Goal: Task Accomplishment & Management: Use online tool/utility

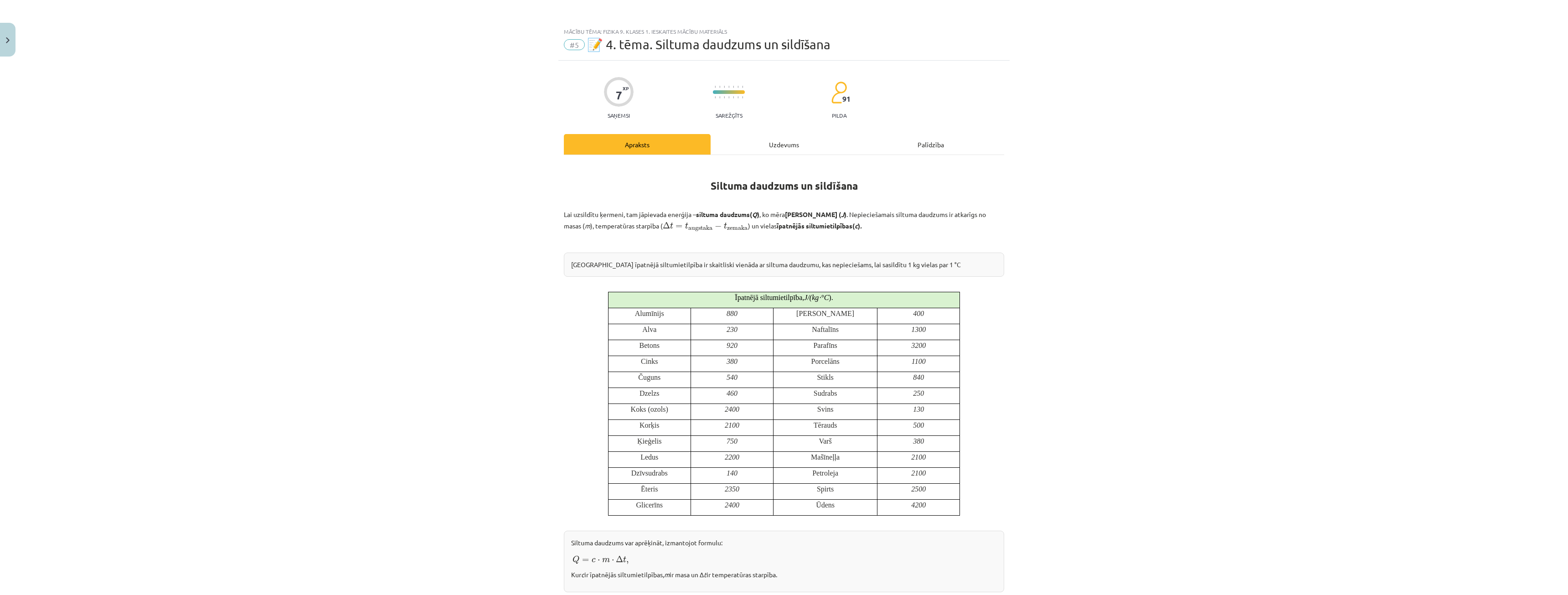
click at [784, 139] on div "Uzdevums" at bounding box center [783, 144] width 147 height 21
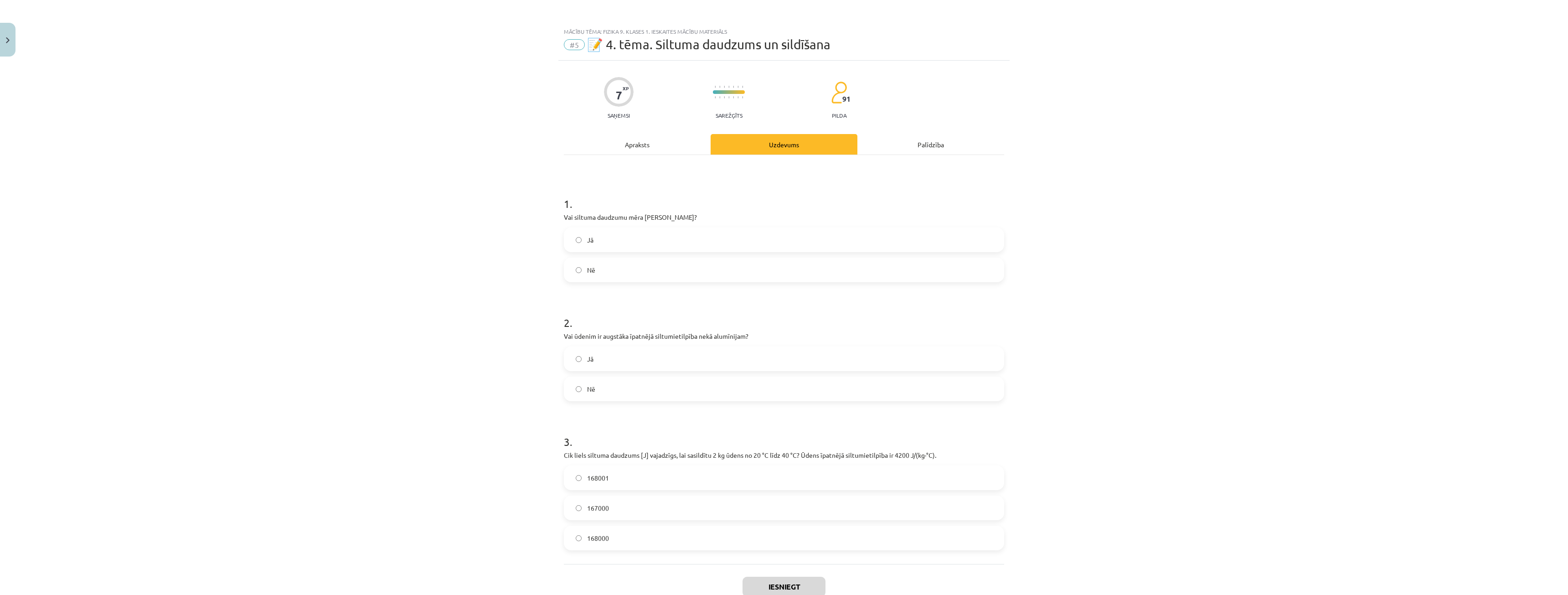
scroll to position [23, 0]
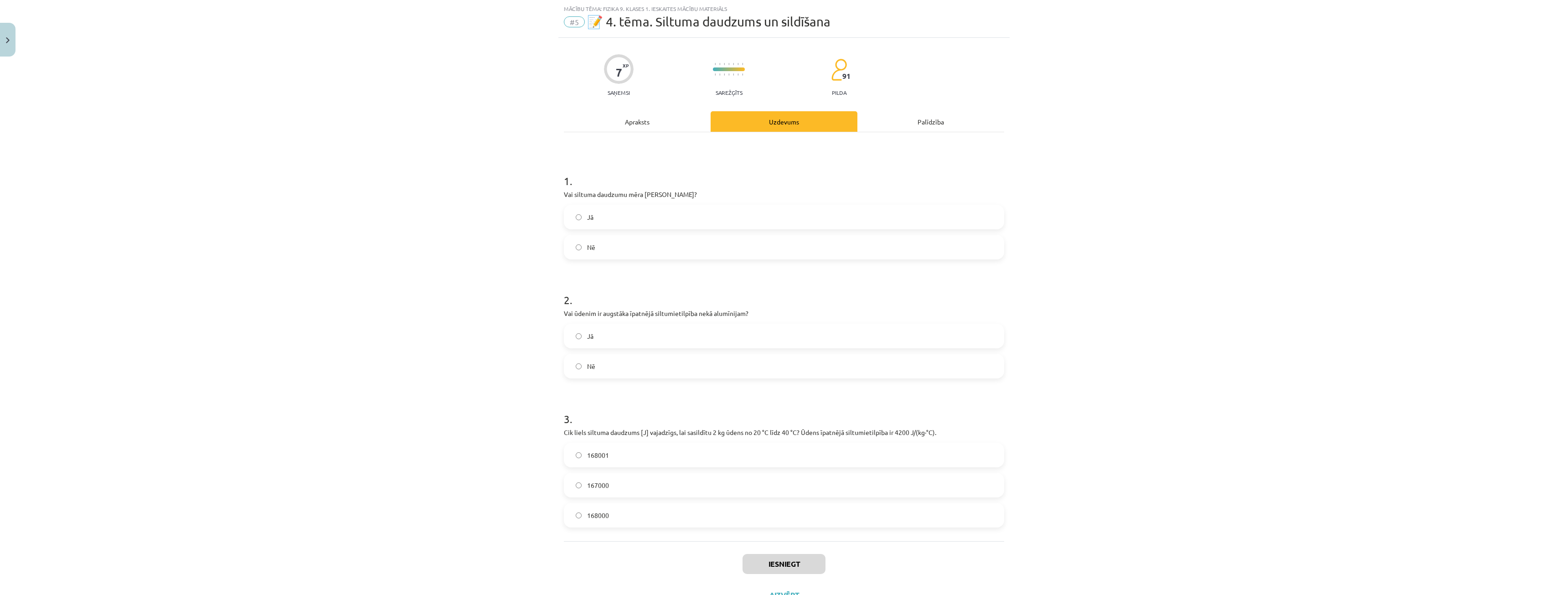
click at [577, 225] on label "Jā" at bounding box center [784, 217] width 438 height 23
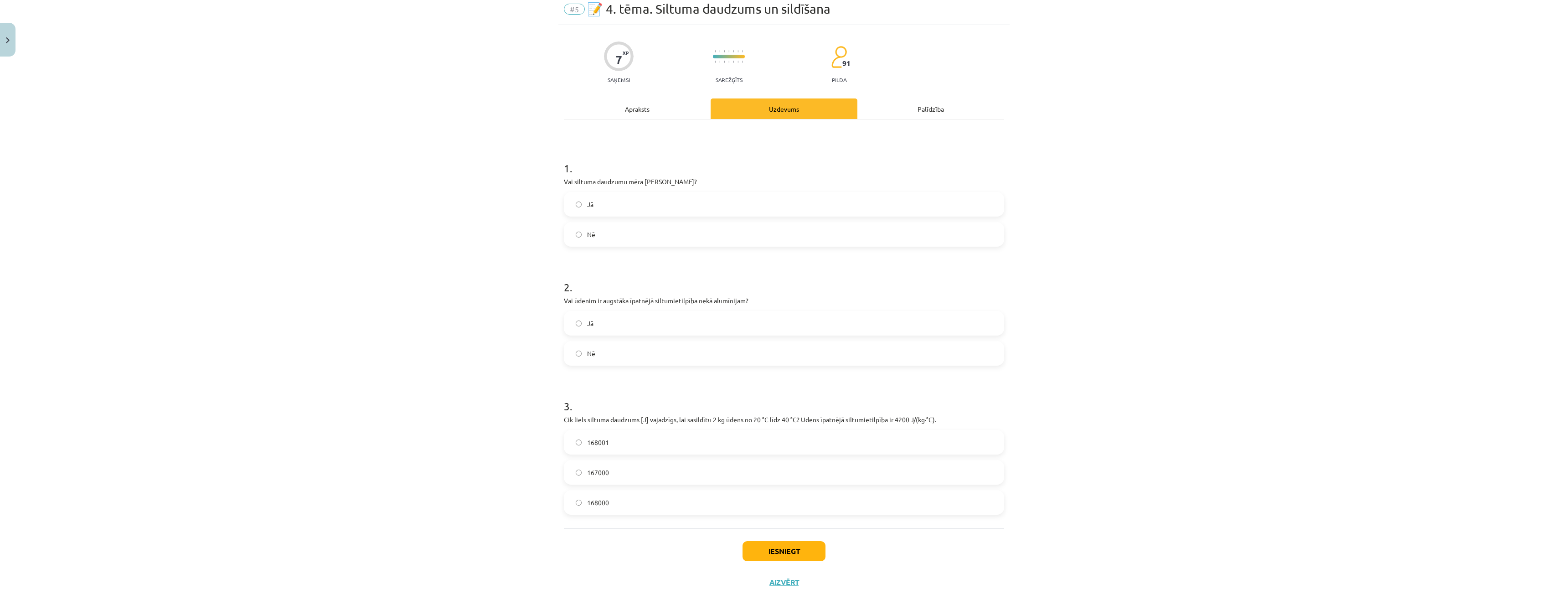
scroll to position [61, 0]
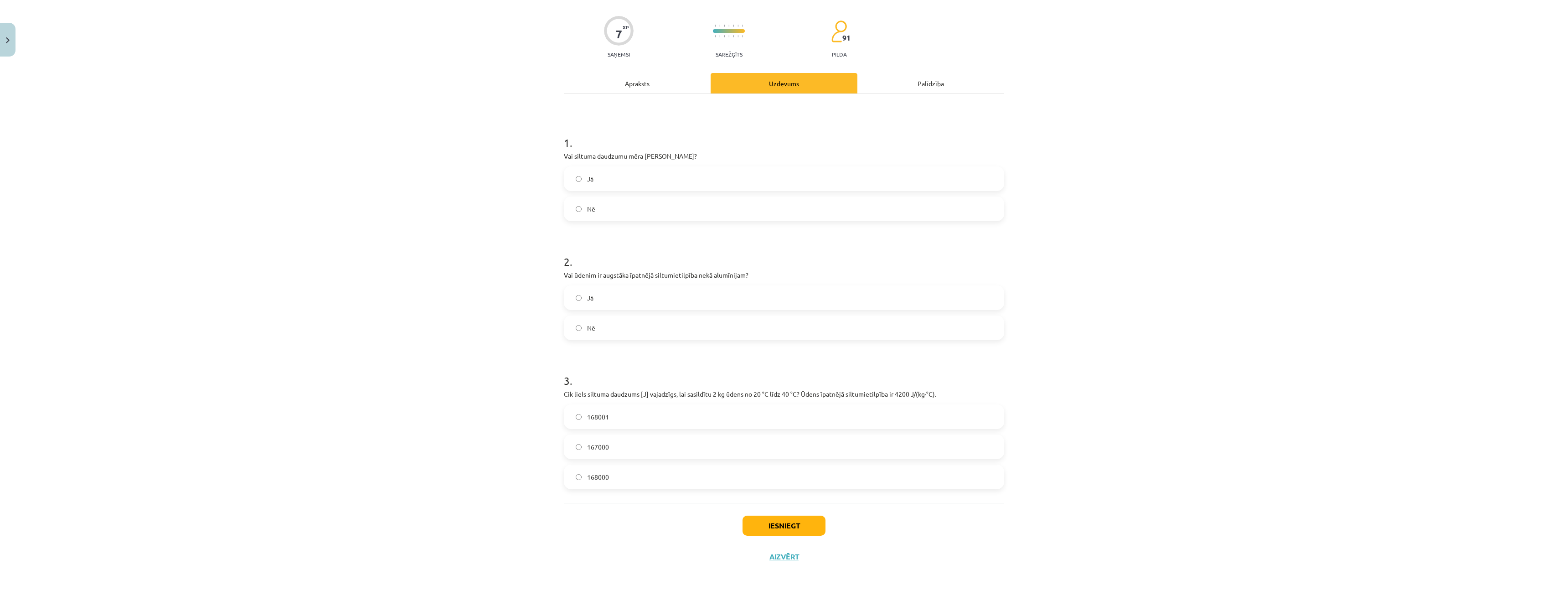
click at [587, 333] on label "Nē" at bounding box center [784, 328] width 438 height 23
drag, startPoint x: 585, startPoint y: 409, endPoint x: 585, endPoint y: 417, distance: 8.0
drag, startPoint x: 585, startPoint y: 417, endPoint x: 545, endPoint y: 431, distance: 42.4
click at [545, 431] on div "Mācību tēma: Fizika 9. klases 1. ieskaites mācību materiāls #5 📝 4. tēma. Siltu…" at bounding box center [784, 297] width 1568 height 595
click at [592, 481] on span "168000" at bounding box center [598, 477] width 22 height 10
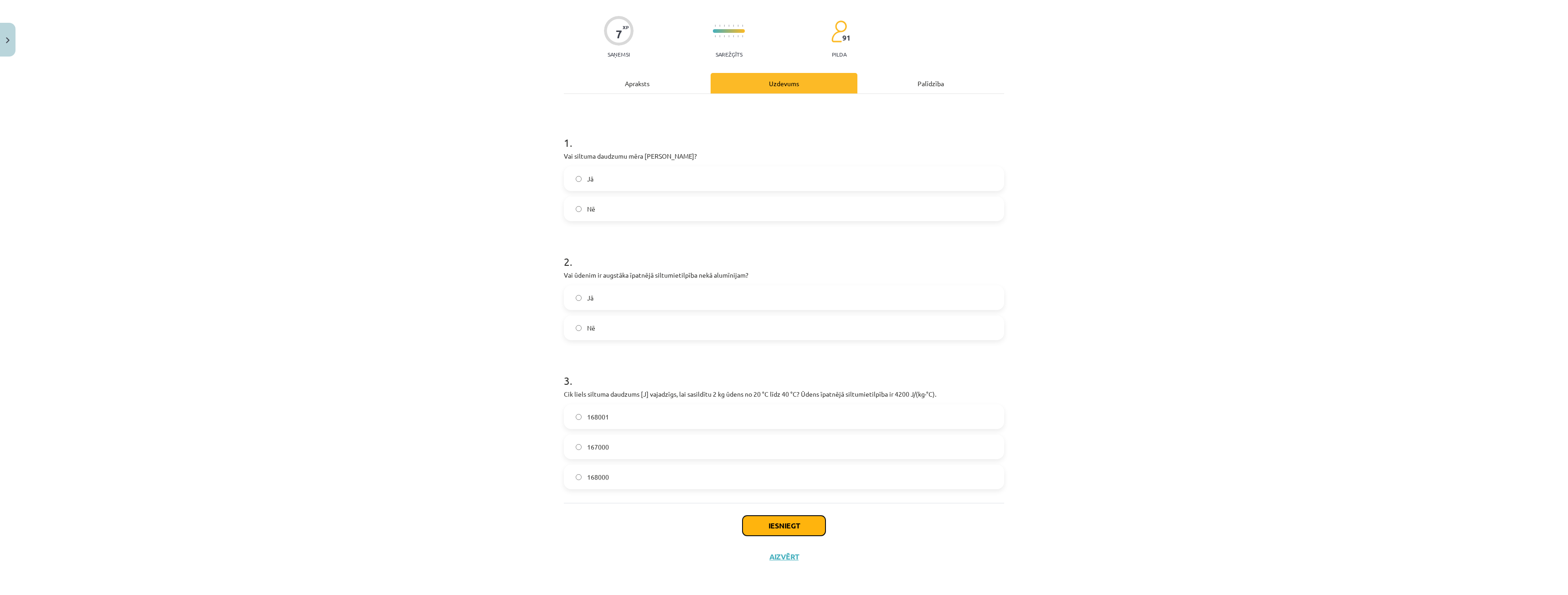
click at [759, 532] on button "Iesniegt" at bounding box center [784, 526] width 83 height 20
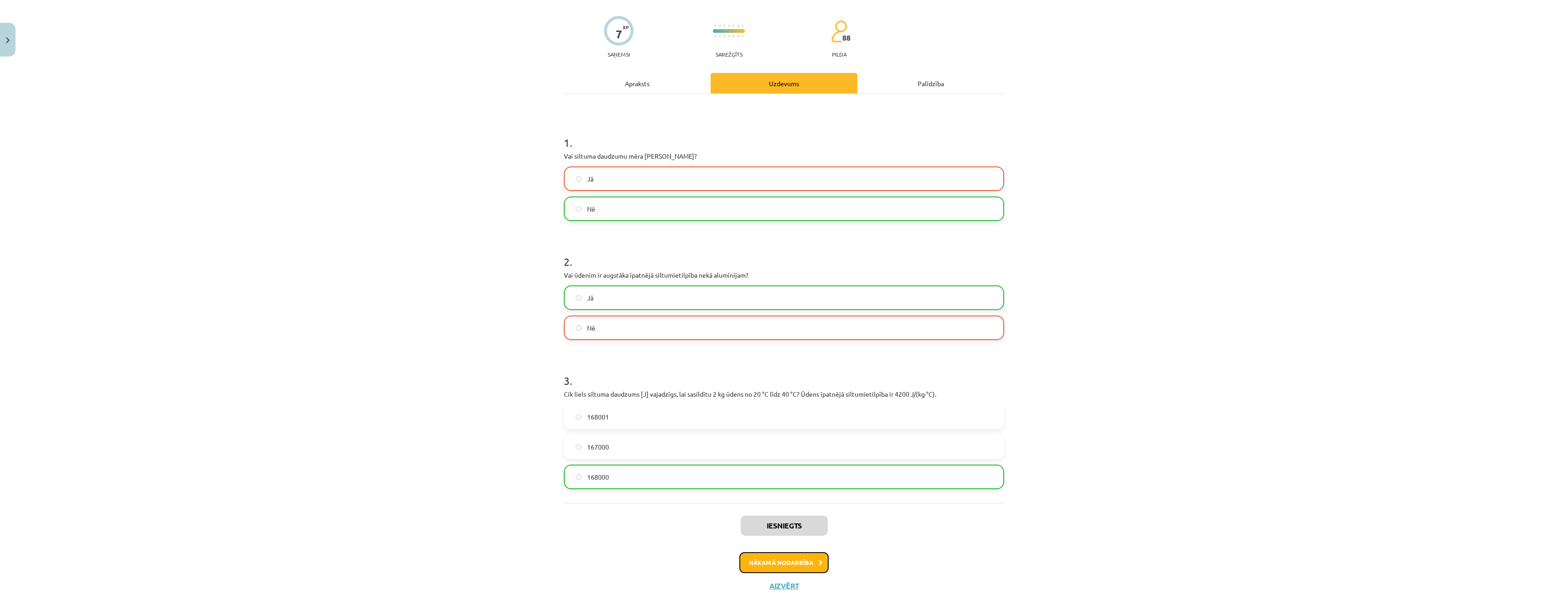
click at [760, 562] on button "Nākamā nodarbība" at bounding box center [784, 563] width 89 height 21
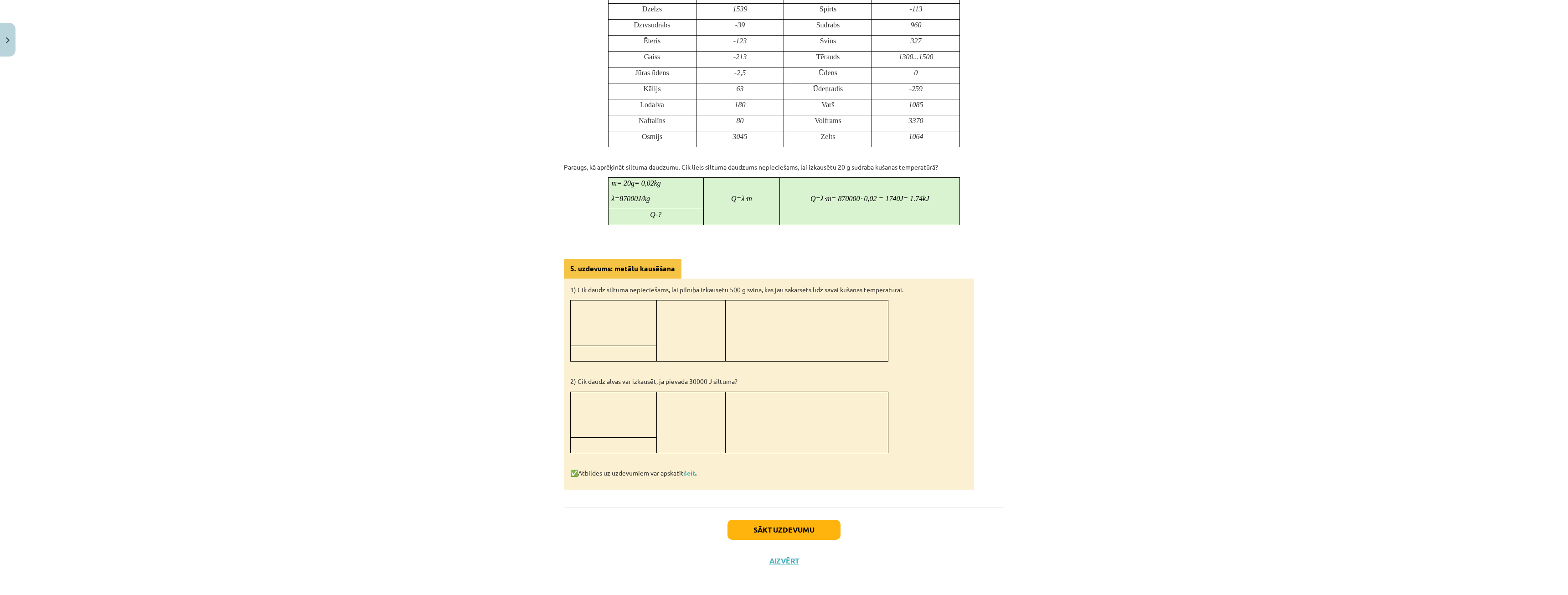
scroll to position [608, 0]
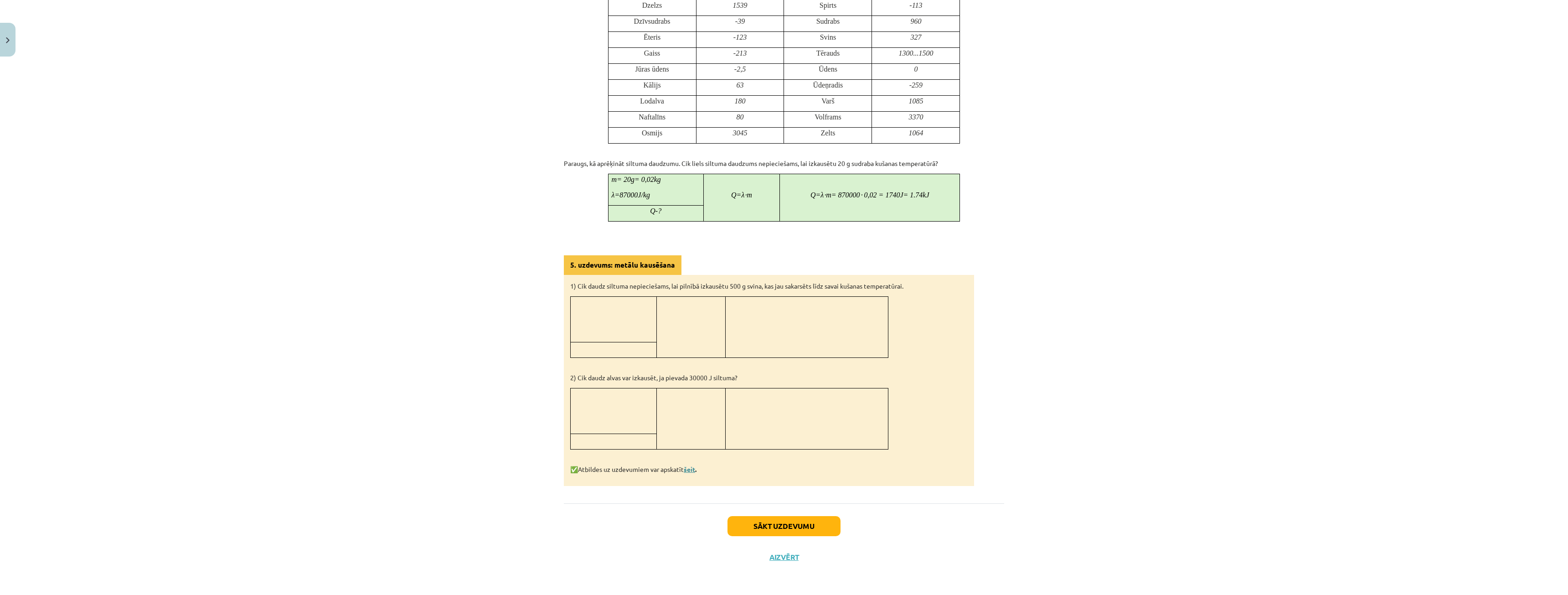
click at [687, 468] on link "šeit" at bounding box center [689, 469] width 12 height 8
click at [1004, 346] on div "11 XP Saņemsi Sarežģīts 88 pilda Apraksts Uzdevums Palīdzība Kušana un sacietēš…" at bounding box center [783, 12] width 451 height 1120
drag, startPoint x: 1102, startPoint y: 431, endPoint x: 1134, endPoint y: 433, distance: 32.1
click at [1109, 431] on div "Mācību tēma: Fizika 9. klases 1. ieskaites mācību materiāls #6 📝 5. tēma. Kušan…" at bounding box center [784, 297] width 1568 height 595
click at [785, 524] on button "Sākt uzdevumu" at bounding box center [784, 526] width 113 height 20
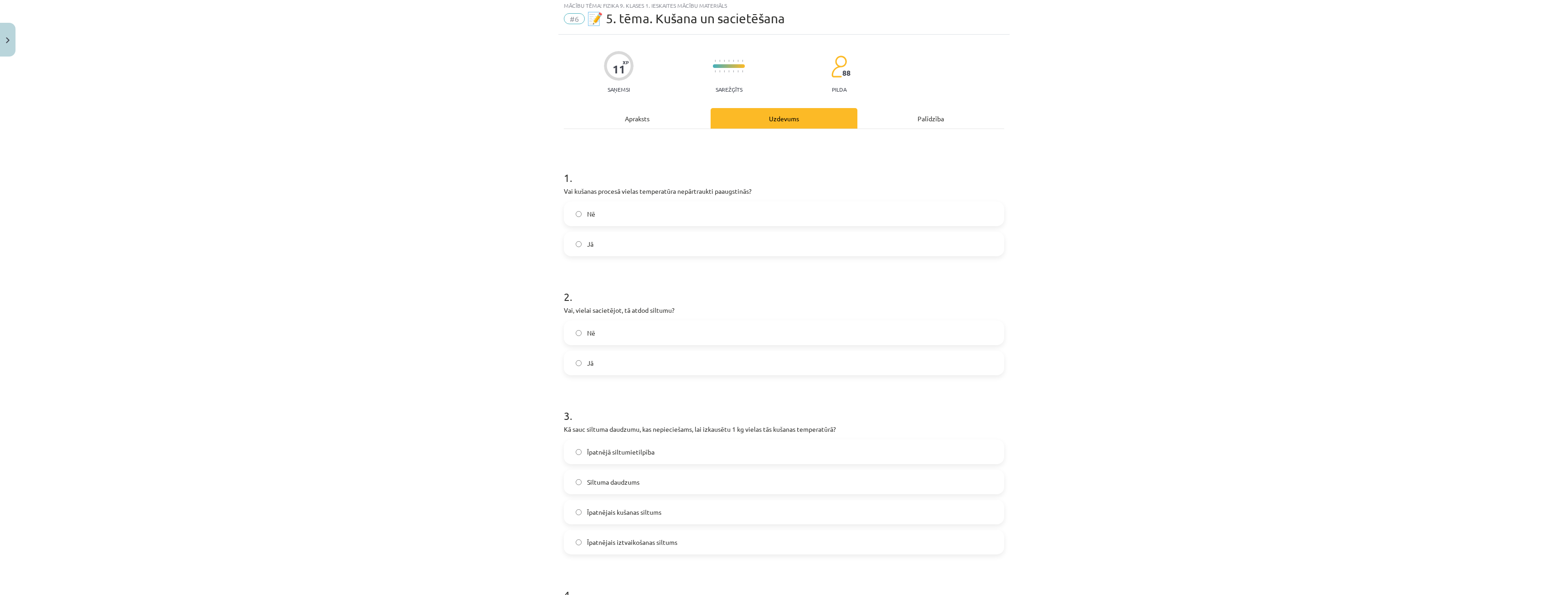
scroll to position [23, 0]
click at [654, 253] on label "Jā" at bounding box center [784, 247] width 438 height 23
click at [616, 342] on label "Nē" at bounding box center [784, 336] width 438 height 23
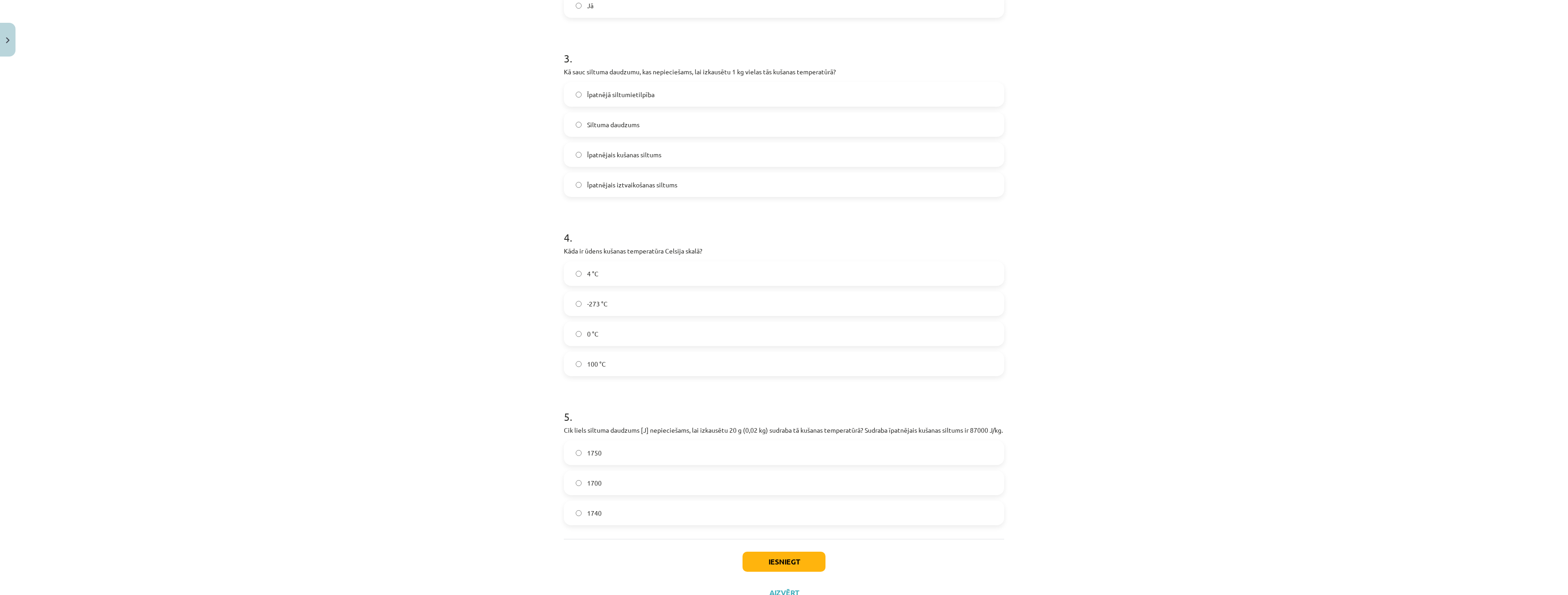
scroll to position [338, 0]
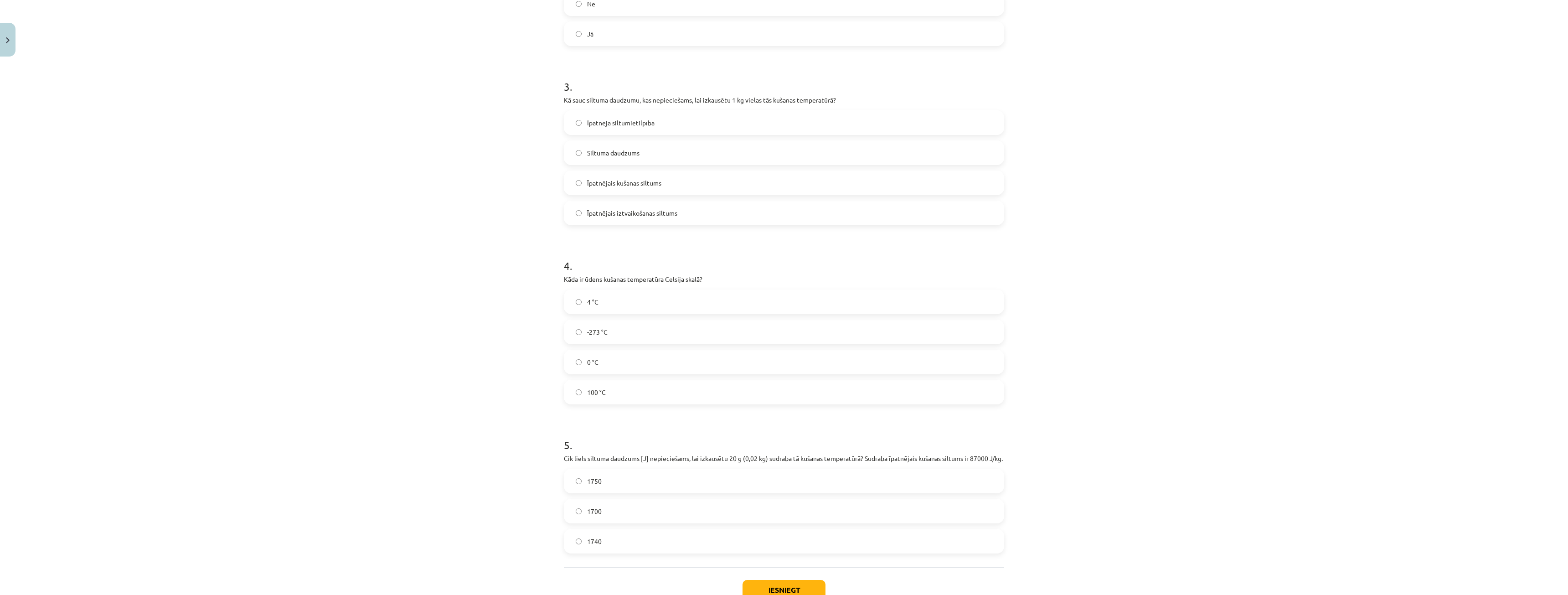
click at [643, 274] on div "4 . Kāda ir ūdens kušanas temperatūra Celsija skalā? 4 °C -273 °C 0 °C 100 °C" at bounding box center [783, 324] width 440 height 161
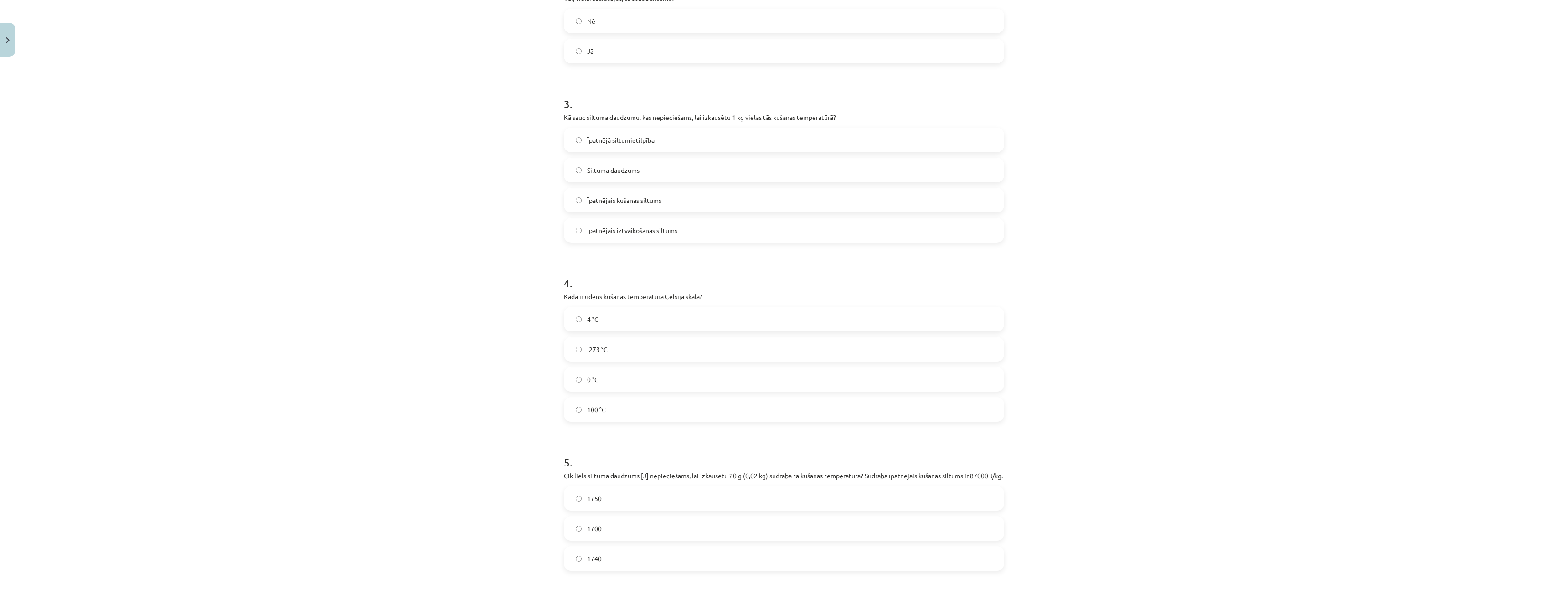
click at [625, 315] on label "4 °C" at bounding box center [784, 319] width 438 height 23
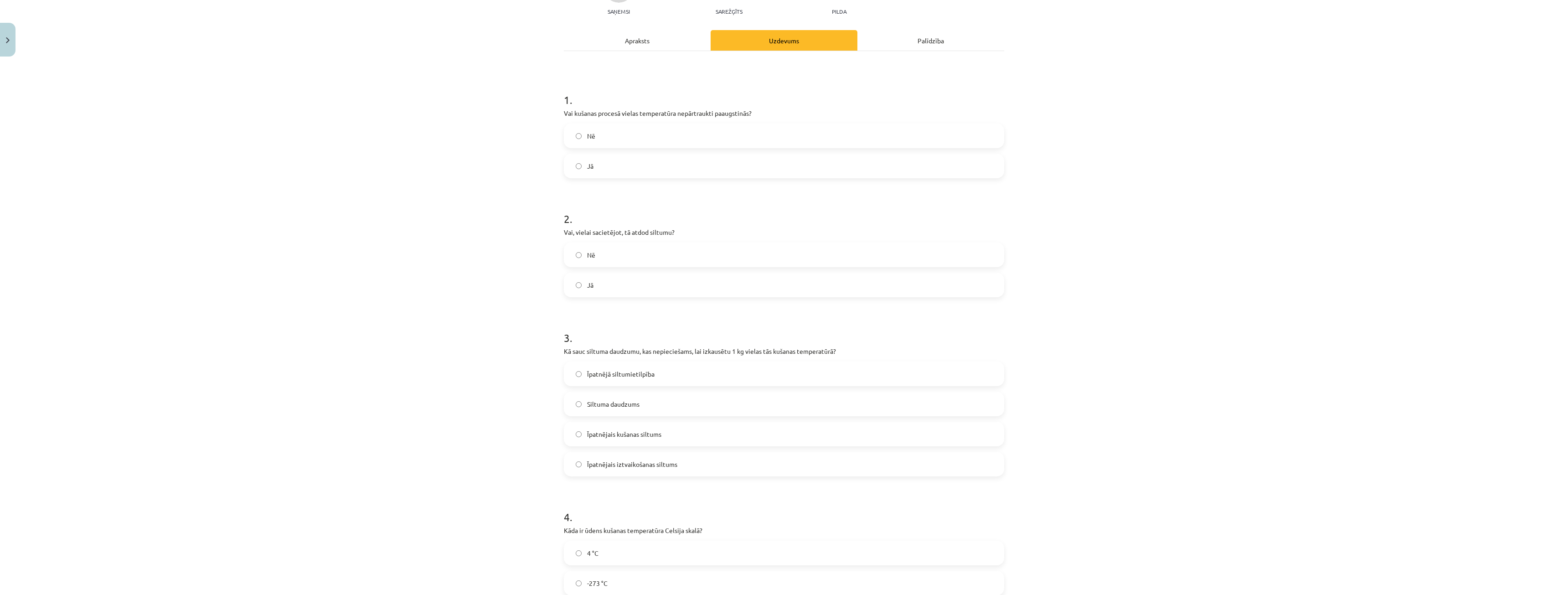
scroll to position [110, 0]
click at [660, 437] on label "Īpatnējais kušanas siltums" at bounding box center [784, 428] width 438 height 23
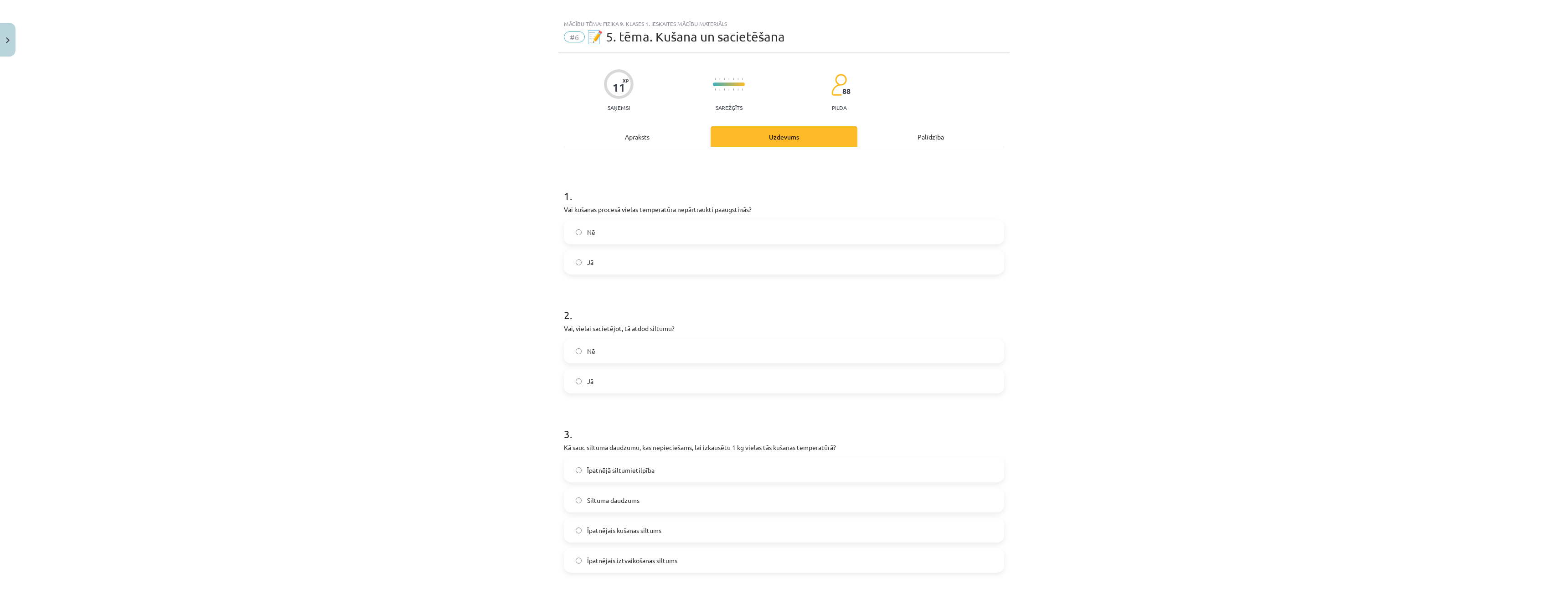
scroll to position [0, 0]
click at [653, 150] on div "Apraksts" at bounding box center [637, 144] width 147 height 21
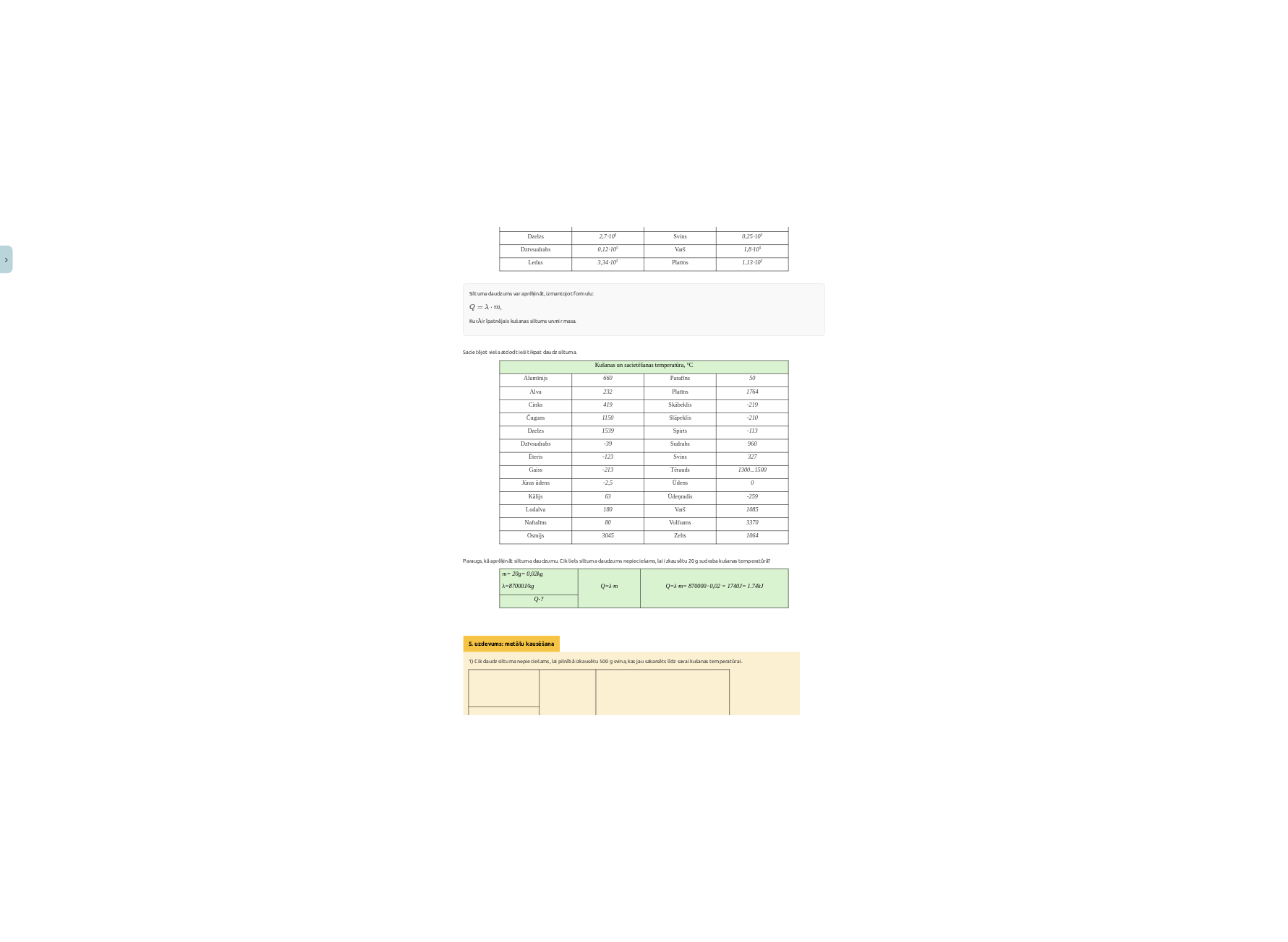
scroll to position [963, 0]
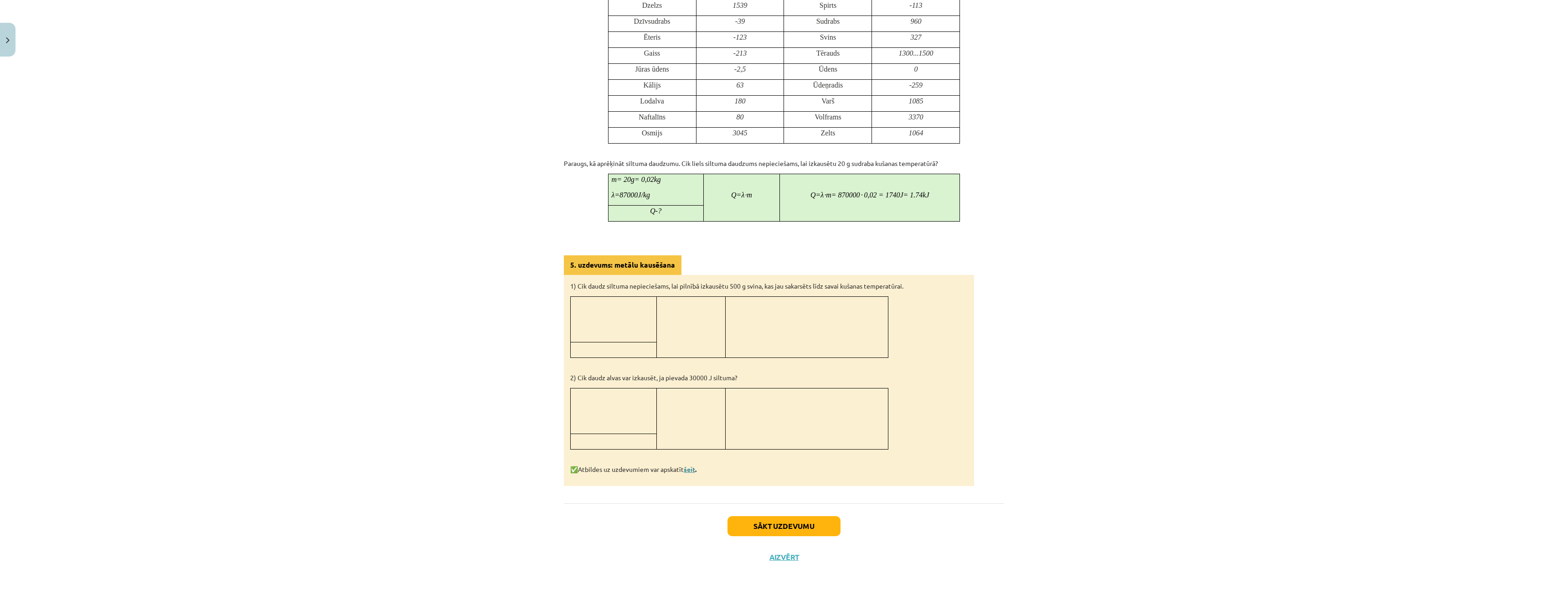
click at [688, 470] on link "šeit" at bounding box center [689, 469] width 12 height 8
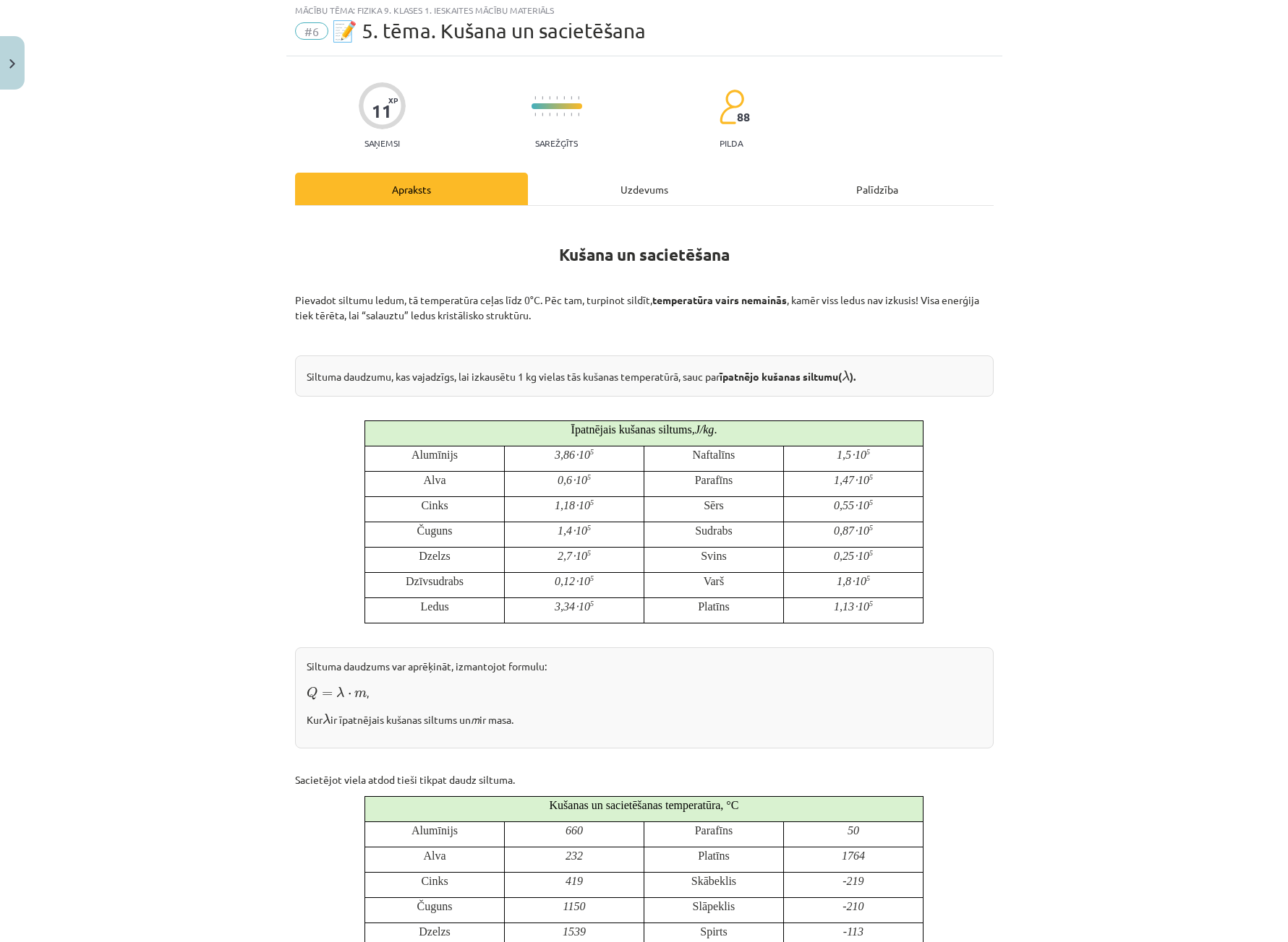
scroll to position [0, 0]
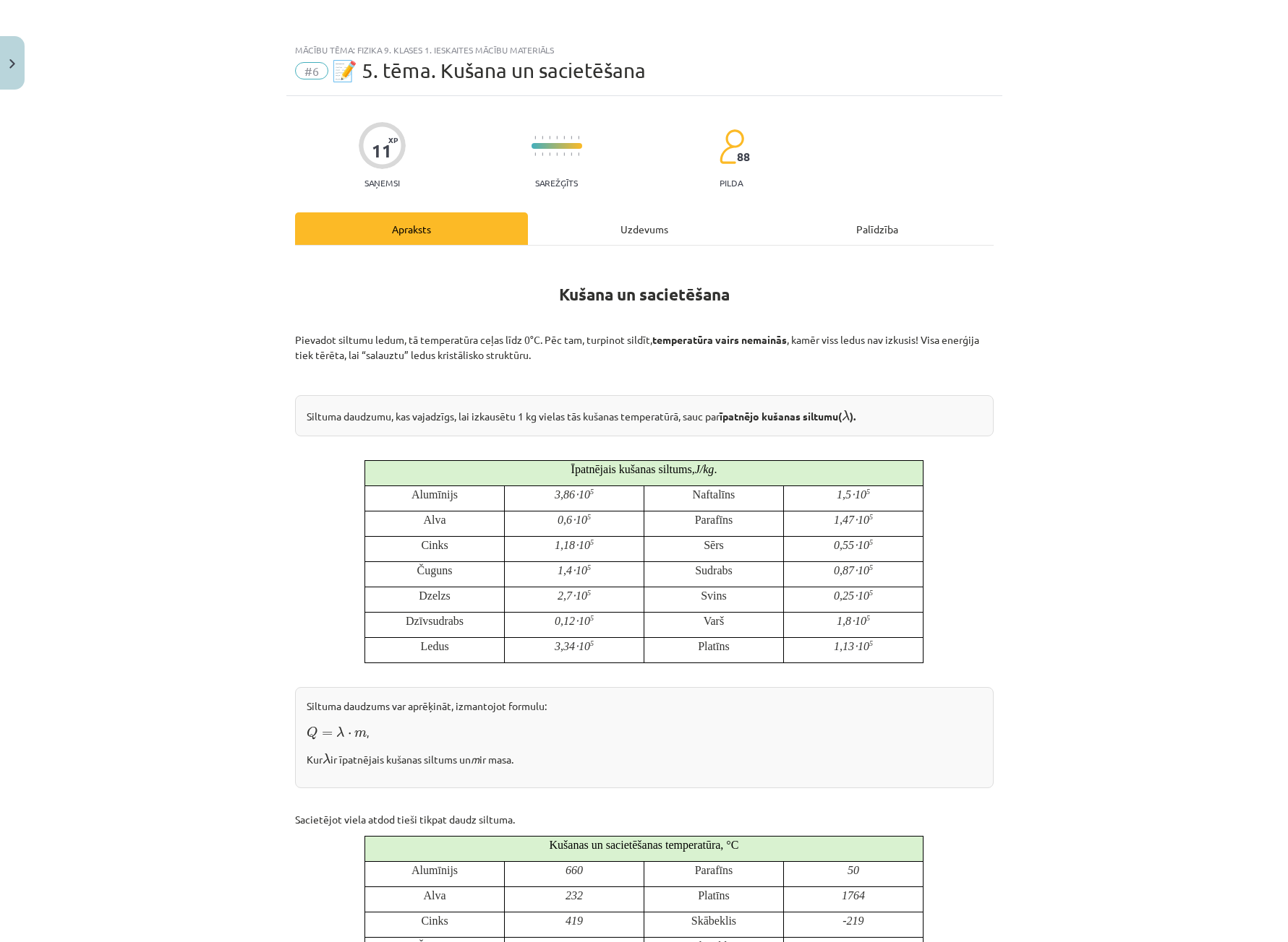
click at [627, 229] on div "Uzdevums" at bounding box center [644, 229] width 233 height 33
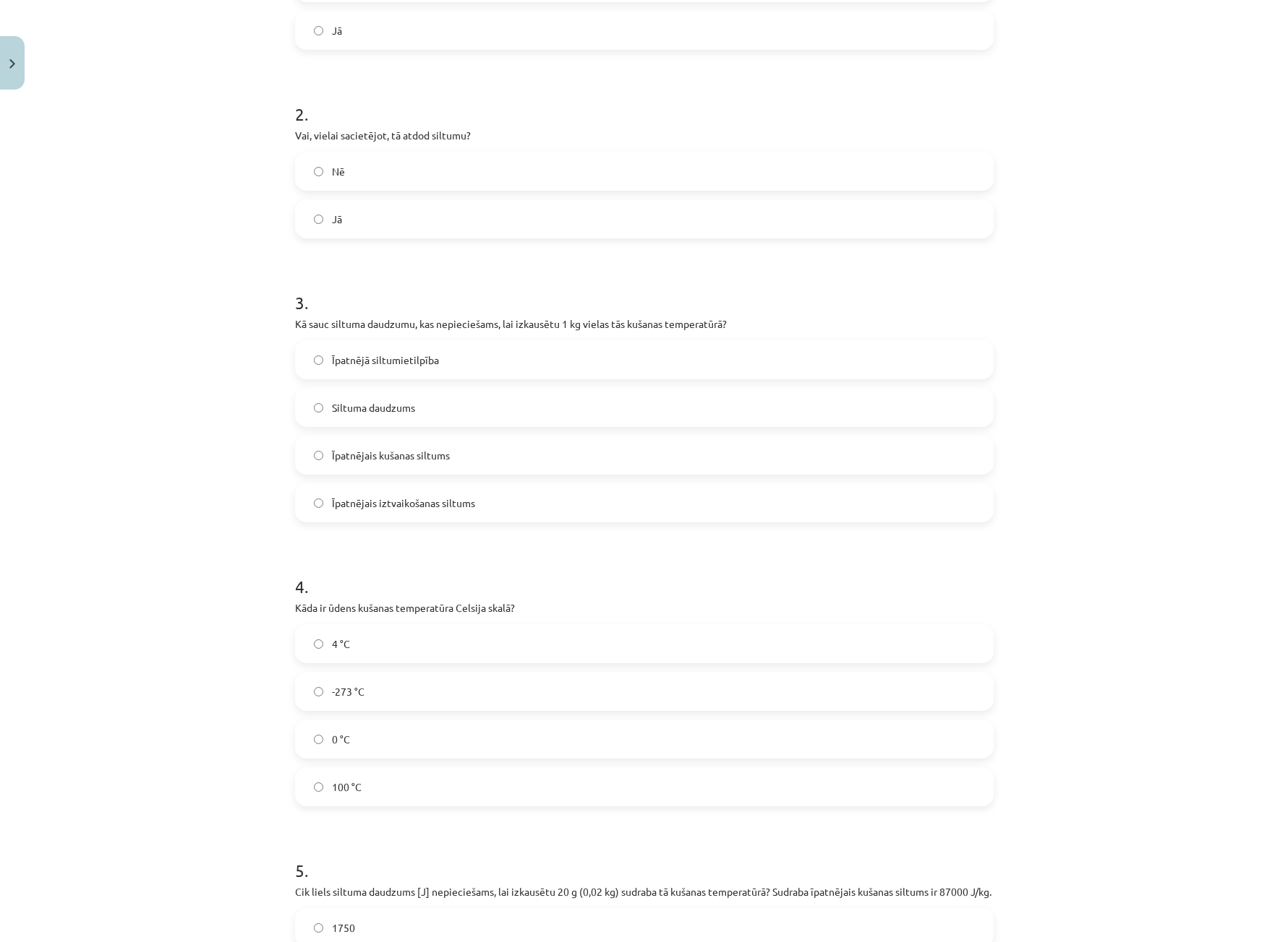
scroll to position [680, 0]
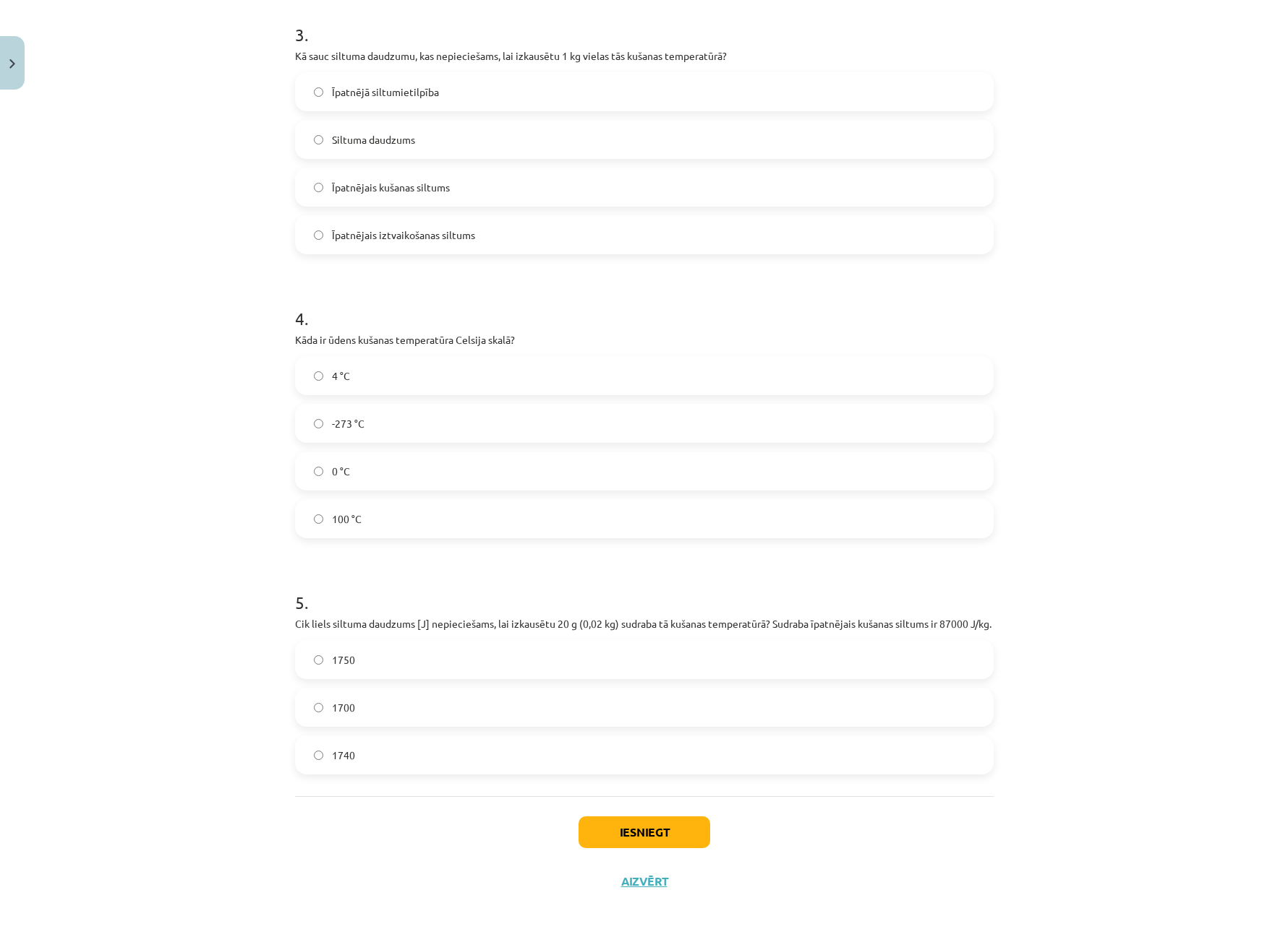
click at [405, 756] on label "1740" at bounding box center [644, 755] width 695 height 36
click at [683, 839] on button "Iesniegt" at bounding box center [644, 832] width 131 height 32
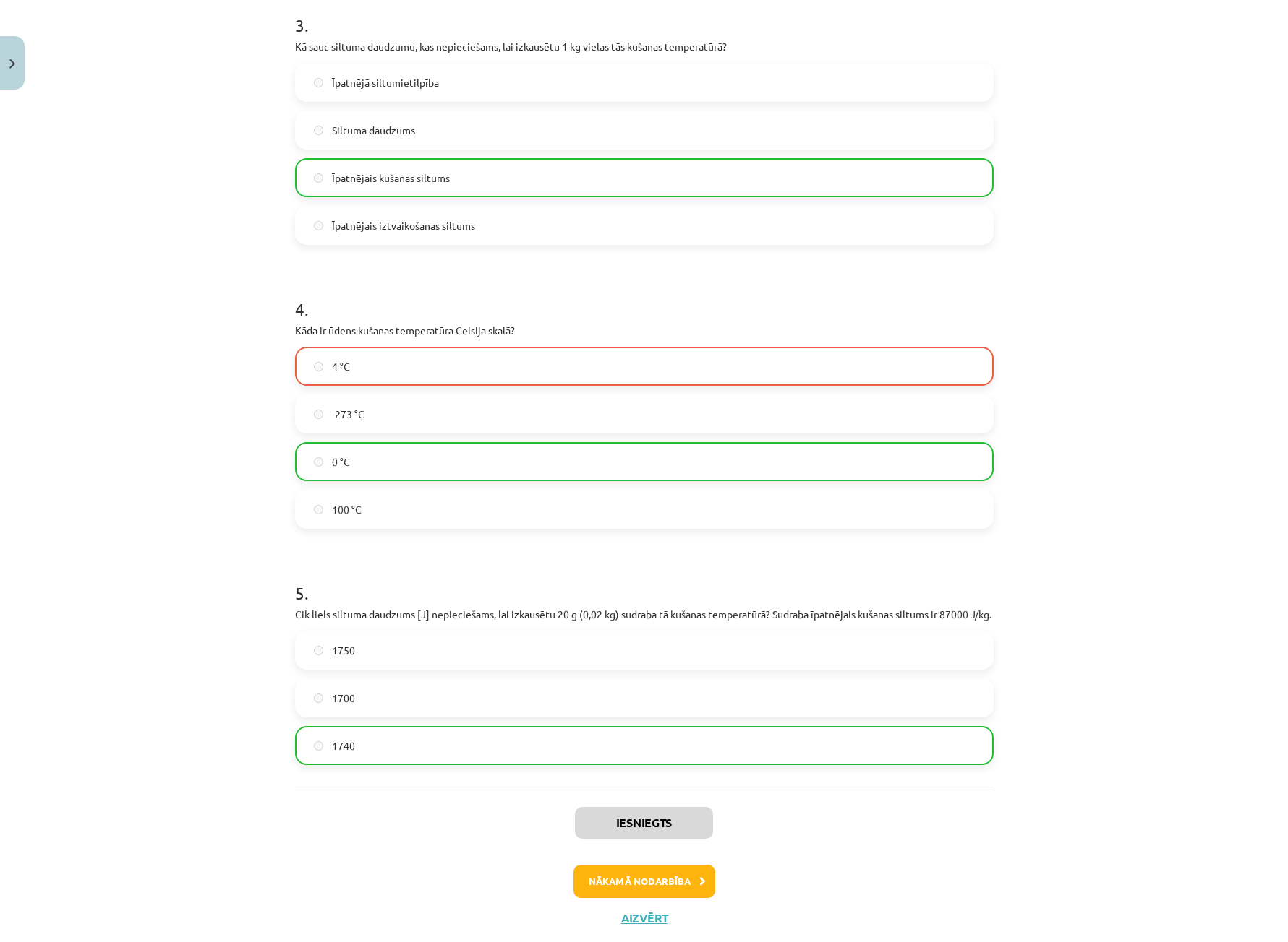
scroll to position [727, 0]
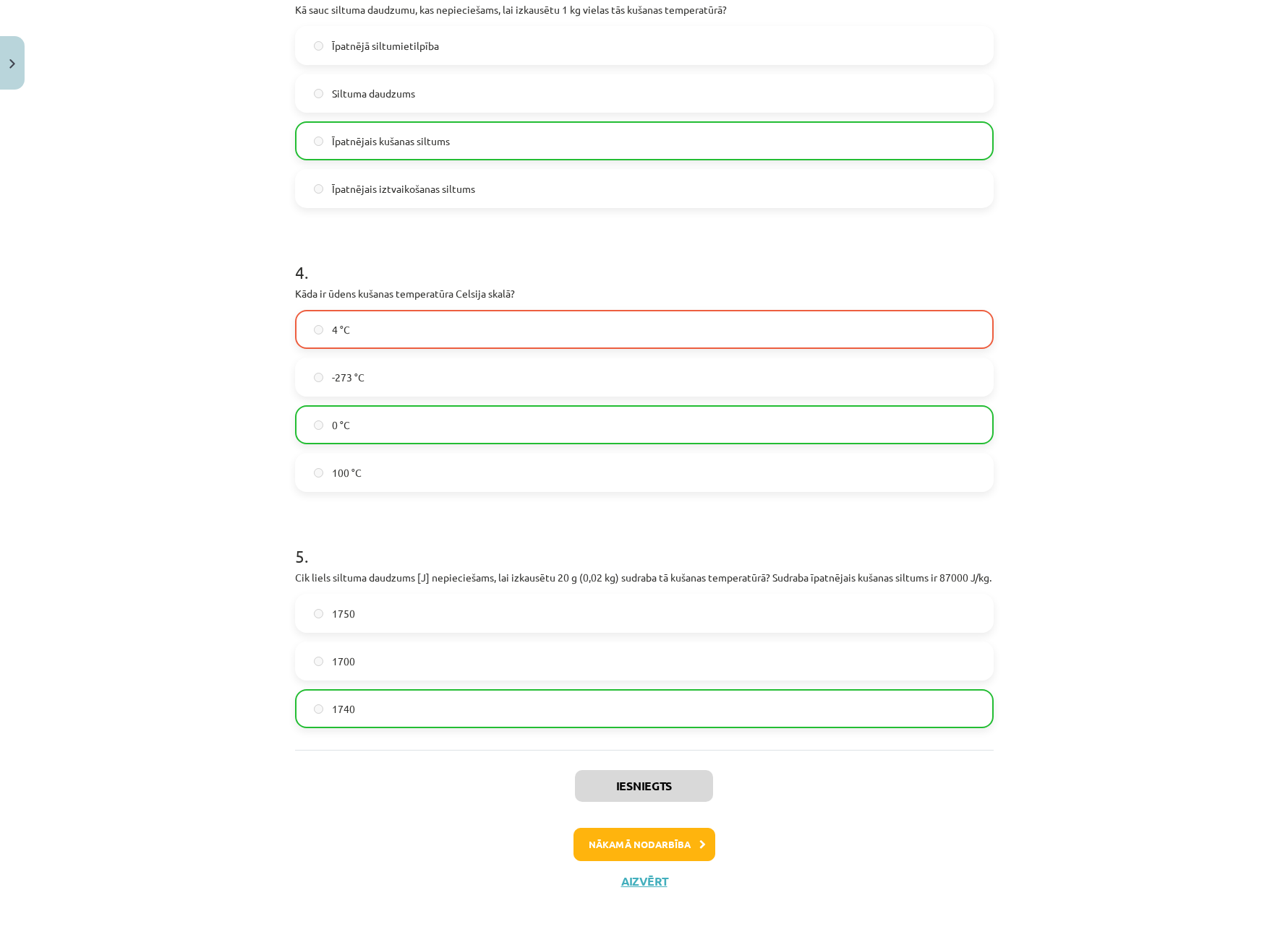
click at [79, 568] on div "Mācību tēma: Fizika 9. klases 1. ieskaites mācību materiāls #6 📝 5. tēma. Kušan…" at bounding box center [644, 471] width 1288 height 942
drag, startPoint x: 82, startPoint y: 568, endPoint x: 980, endPoint y: 652, distance: 901.9
click at [91, 570] on div "Mācību tēma: Fizika 9. klases 1. ieskaites mācību materiāls #6 📝 5. tēma. Kušan…" at bounding box center [644, 471] width 1288 height 942
click at [1200, 741] on div "Mācību tēma: Fizika 9. klases 1. ieskaites mācību materiāls #6 📝 5. tēma. Kušan…" at bounding box center [644, 471] width 1288 height 942
click at [23, 637] on div "Mācību tēma: Fizika 9. klases 1. ieskaites mācību materiāls #6 📝 5. tēma. Kušan…" at bounding box center [644, 471] width 1288 height 942
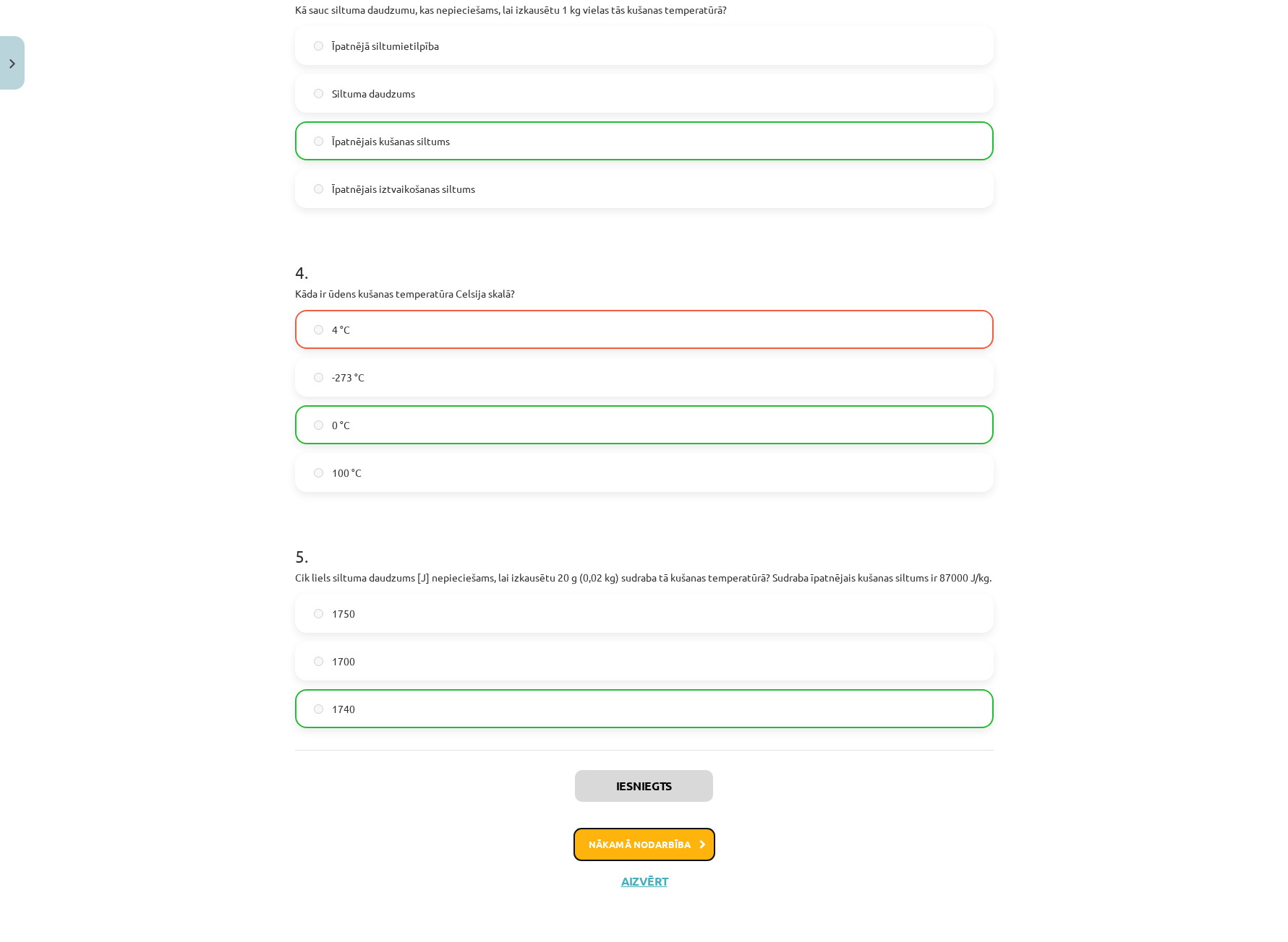
click at [651, 853] on button "Nākamā nodarbība" at bounding box center [644, 845] width 142 height 33
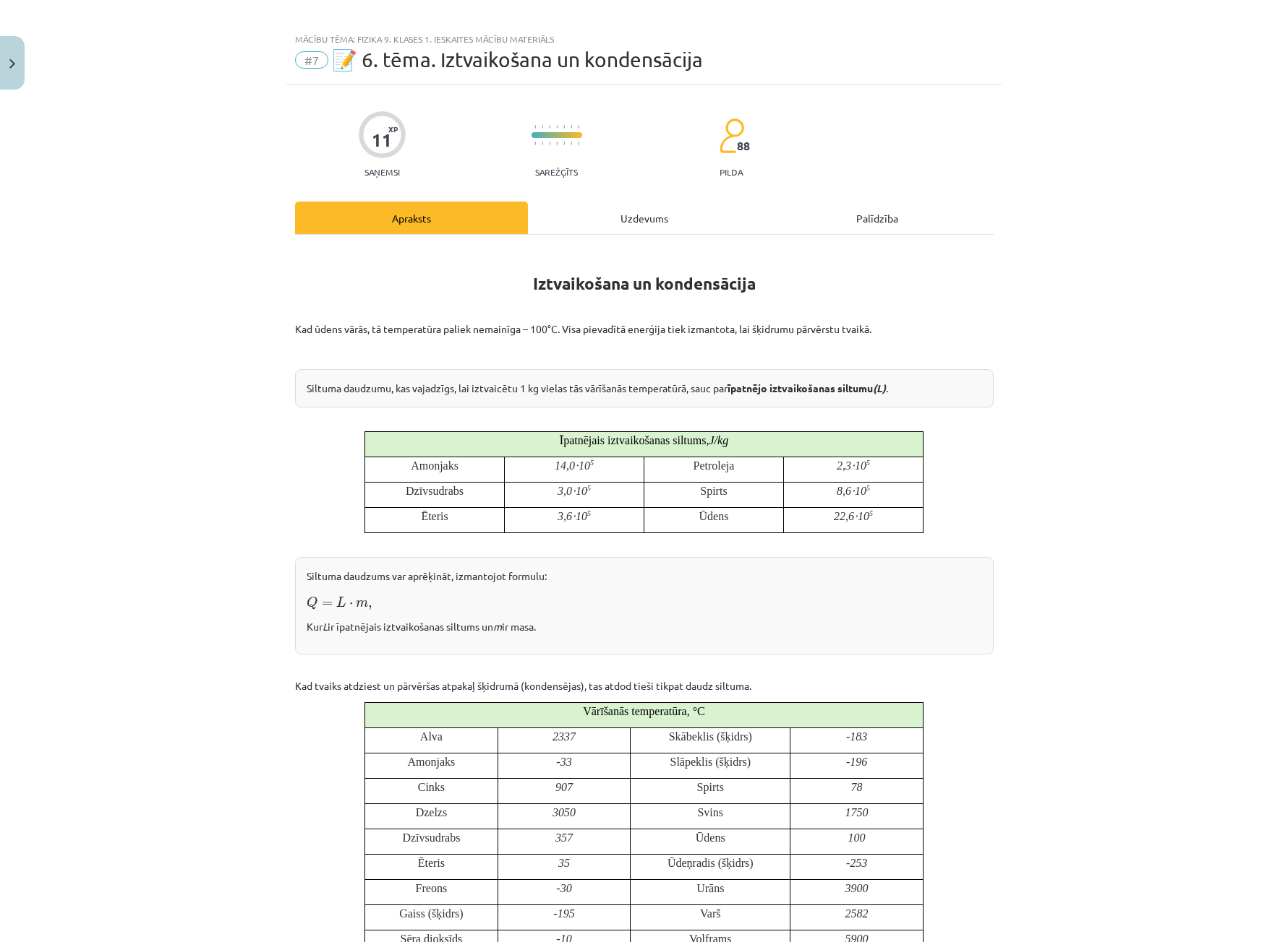
scroll to position [0, 0]
